Goal: Transaction & Acquisition: Purchase product/service

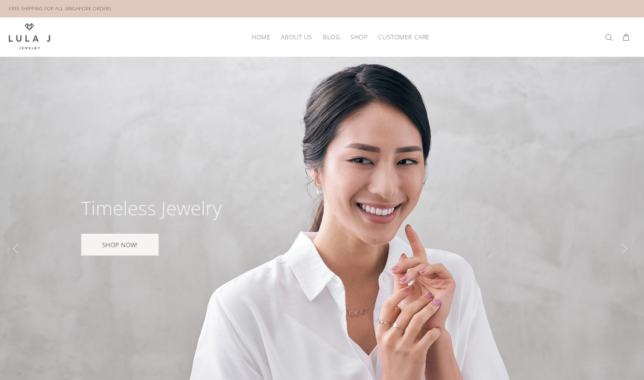
scroll to position [152, 0]
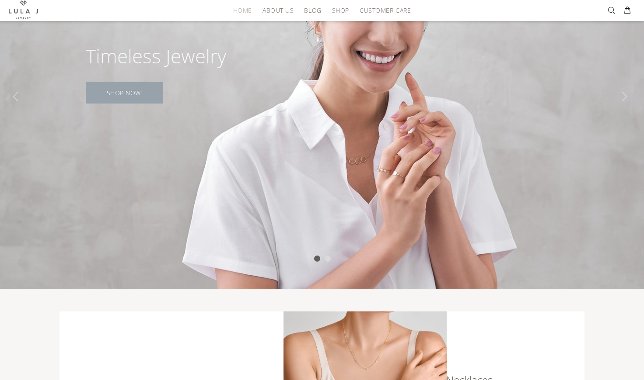
click at [137, 89] on link "SHOP NOW!" at bounding box center [124, 93] width 77 height 22
click at [278, 10] on span "About Us" at bounding box center [277, 10] width 31 height 7
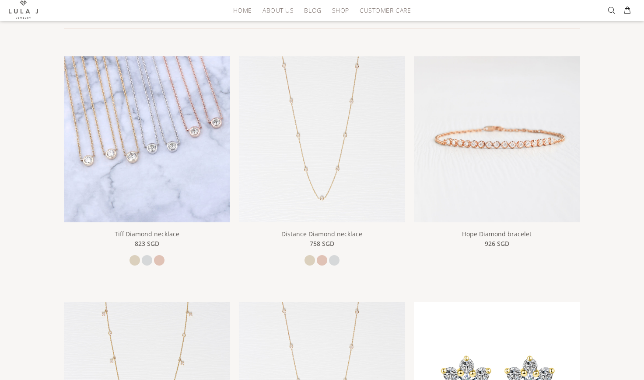
scroll to position [91, 0]
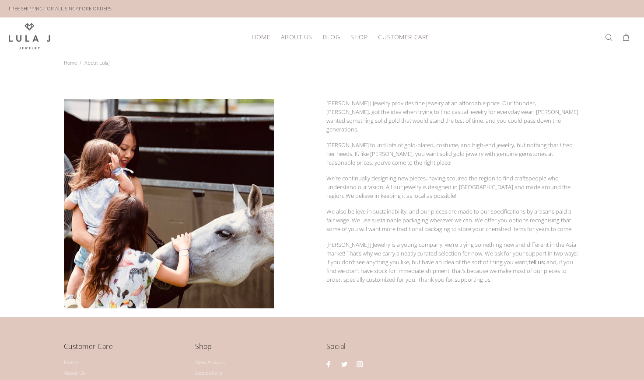
click at [355, 36] on span "Shop" at bounding box center [358, 37] width 17 height 7
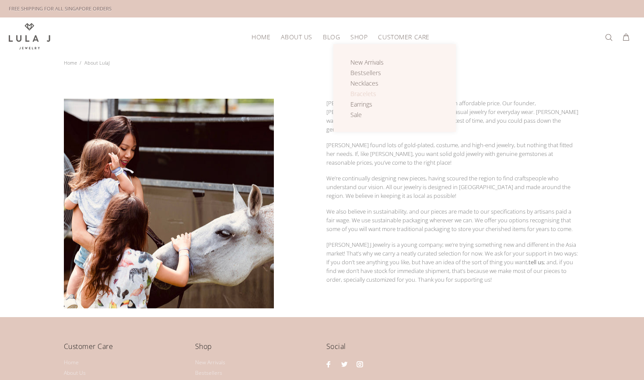
click at [365, 94] on span "Bracelets" at bounding box center [363, 94] width 26 height 8
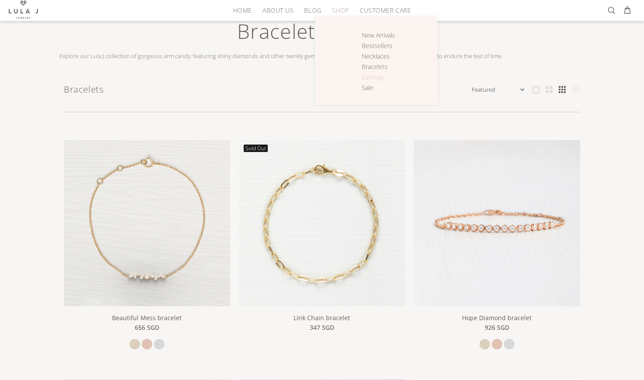
scroll to position [202, 0]
